Goal: Task Accomplishment & Management: Use online tool/utility

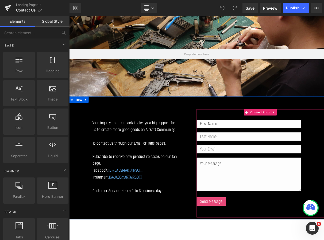
scroll to position [36, 0]
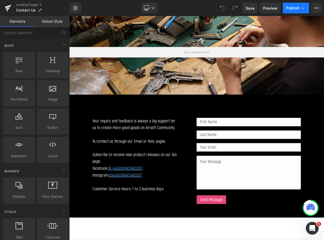
click at [295, 8] on span "Publish" at bounding box center [292, 8] width 13 height 4
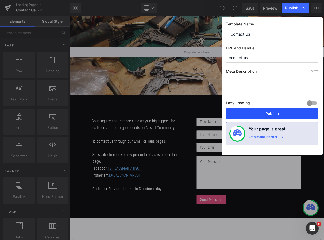
click at [275, 114] on button "Publish" at bounding box center [272, 113] width 93 height 11
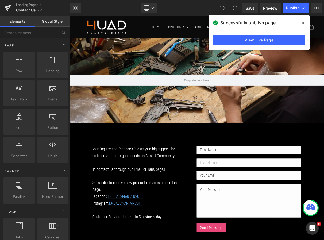
click at [302, 21] on icon at bounding box center [303, 23] width 3 height 4
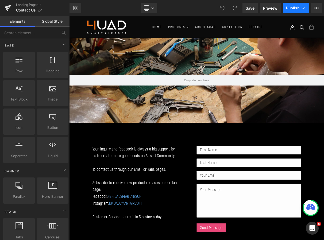
click at [303, 7] on icon at bounding box center [303, 7] width 5 height 5
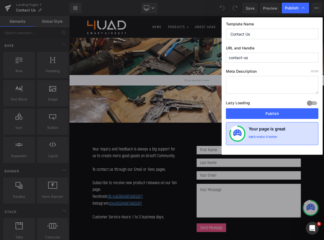
click at [268, 130] on h4 "Your page is great" at bounding box center [267, 130] width 37 height 9
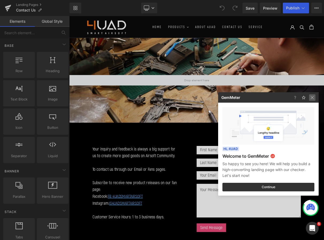
drag, startPoint x: 311, startPoint y: 98, endPoint x: 280, endPoint y: 114, distance: 34.9
click at [0, 0] on img at bounding box center [0, 0] width 0 height 0
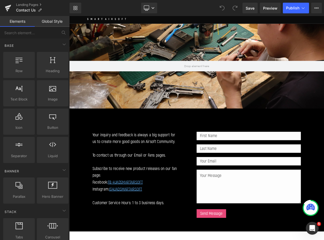
scroll to position [36, 0]
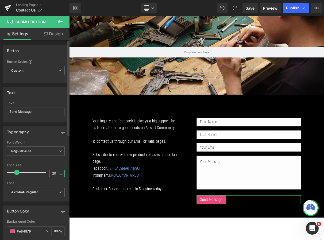
click at [55, 174] on input "20" at bounding box center [53, 173] width 9 height 7
type input "2"
type input "18"
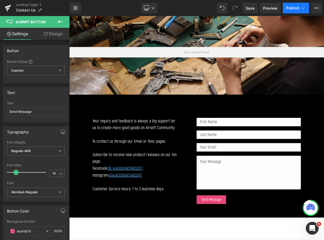
click at [290, 9] on span "Publish" at bounding box center [292, 8] width 13 height 4
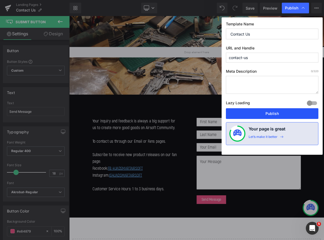
click at [254, 116] on button "Publish" at bounding box center [272, 113] width 93 height 11
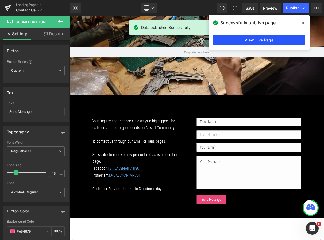
click at [268, 40] on link "View Live Page" at bounding box center [259, 40] width 93 height 11
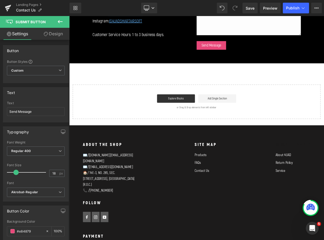
scroll to position [232, 0]
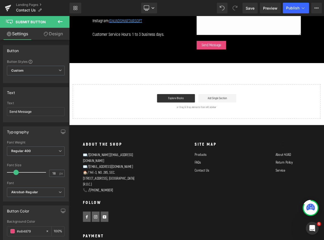
click at [125, 194] on p "✉️ / [DOMAIN_NAME][EMAIL_ADDRESS][DOMAIN_NAME] ✉️ / [EMAIL_ADDRESS][DOMAIN_NAME…" at bounding box center [120, 219] width 67 height 60
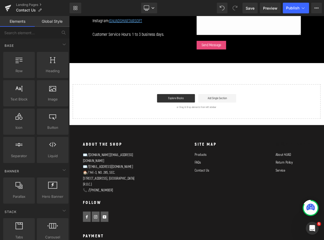
click at [121, 205] on link "[EMAIL_ADDRESS][DOMAIN_NAME]" at bounding box center [122, 208] width 56 height 6
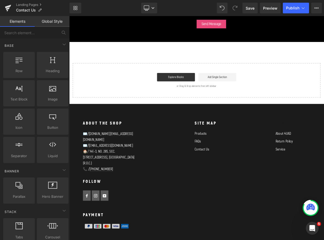
scroll to position [285, 0]
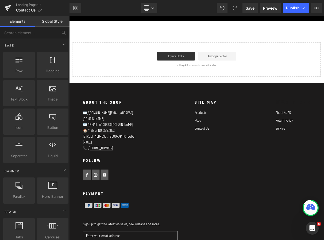
click at [110, 181] on link "[PHONE_NUMBER]" at bounding box center [110, 184] width 30 height 6
click at [81, 134] on div "About the shop ✉️ / [DOMAIN_NAME][EMAIL_ADDRESS][DOMAIN_NAME] ✉️ / [EMAIL_ADDRE…" at bounding box center [120, 172] width 80 height 103
click at [93, 106] on footer "About the shop ✉️ / [DOMAIN_NAME][EMAIL_ADDRESS][DOMAIN_NAME] ✉️ / [EMAIL_ADDRE…" at bounding box center [231, 223] width 324 height 244
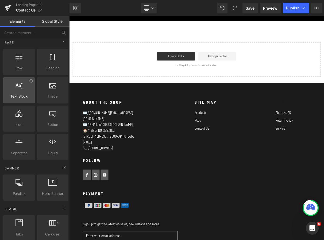
scroll to position [0, 0]
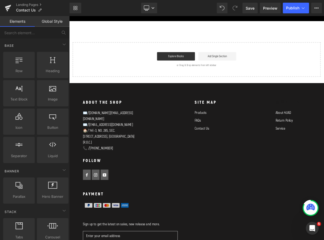
click at [26, 25] on link "Elements" at bounding box center [17, 21] width 35 height 11
click at [57, 21] on link "Global Style" at bounding box center [52, 21] width 35 height 11
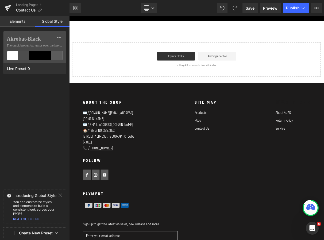
click at [24, 23] on link "Elements" at bounding box center [17, 21] width 35 height 11
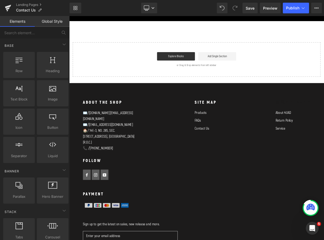
click at [170, 150] on div "About the shop ✉️ / [DOMAIN_NAME][EMAIL_ADDRESS][DOMAIN_NAME] ✉️ / [EMAIL_ADDRE…" at bounding box center [231, 227] width 302 height 213
click at [103, 122] on h2 "About the shop" at bounding box center [120, 125] width 67 height 9
click at [102, 125] on h2 "About the shop" at bounding box center [120, 125] width 67 height 9
click at [101, 125] on h2 "About the shop" at bounding box center [120, 125] width 67 height 9
drag, startPoint x: 97, startPoint y: 119, endPoint x: 124, endPoint y: 121, distance: 26.5
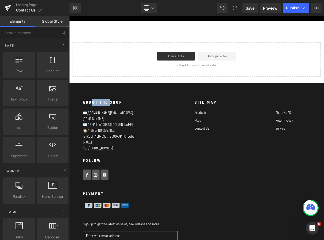
click at [123, 121] on footer "About the shop ✉️ / [DOMAIN_NAME][EMAIL_ADDRESS][DOMAIN_NAME] ✉️ / [EMAIL_ADDRE…" at bounding box center [231, 223] width 324 height 244
click at [121, 124] on h2 "About the shop" at bounding box center [120, 125] width 67 height 9
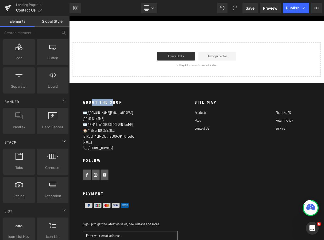
scroll to position [71, 0]
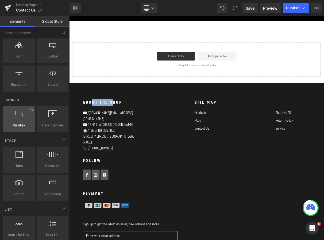
click at [29, 122] on div at bounding box center [19, 116] width 28 height 12
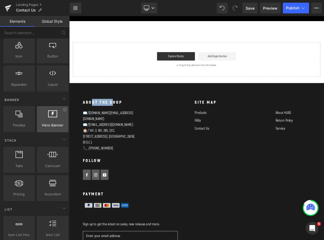
click at [41, 123] on span "Hero Banner" at bounding box center [52, 125] width 28 height 6
click at [226, 190] on div "SITE MAP Products FAQs Contact Us" at bounding box center [242, 172] width 41 height 103
click at [128, 101] on footer "About the shop ✉️ / [DOMAIN_NAME][EMAIL_ADDRESS][DOMAIN_NAME] ✉️ / [EMAIL_ADDRE…" at bounding box center [231, 223] width 324 height 244
click at [134, 77] on p "or Drag & Drop elements from left sidebar" at bounding box center [231, 79] width 298 height 4
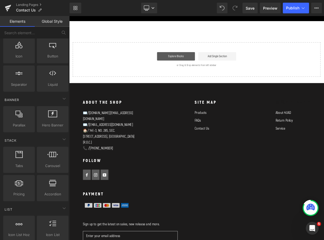
click at [203, 66] on link "Explore Blocks" at bounding box center [205, 67] width 48 height 11
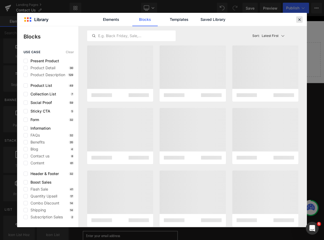
drag, startPoint x: 299, startPoint y: 18, endPoint x: 180, endPoint y: 72, distance: 131.0
click at [299, 18] on icon at bounding box center [299, 19] width 5 height 5
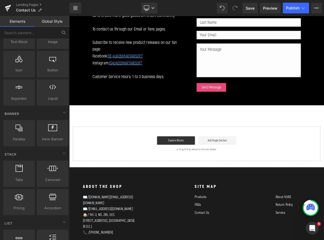
scroll to position [0, 0]
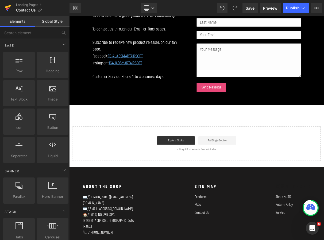
click at [11, 6] on link at bounding box center [8, 8] width 16 height 16
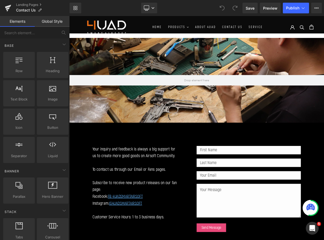
click at [196, 32] on span "PRODUCTS" at bounding box center [206, 30] width 22 height 6
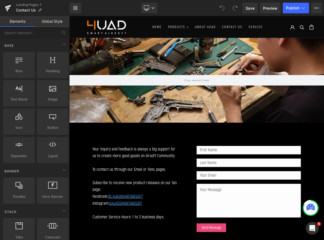
click at [181, 32] on span "HOME" at bounding box center [181, 30] width 12 height 6
click at [214, 117] on div at bounding box center [231, 98] width 324 height 108
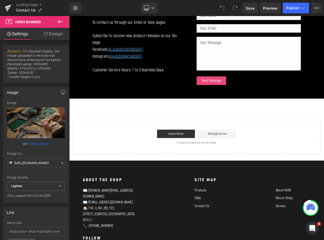
scroll to position [214, 0]
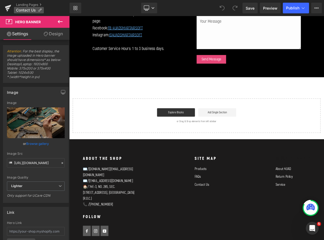
click at [22, 9] on span "Contact Us" at bounding box center [26, 10] width 20 height 4
